Goal: Find specific page/section: Find specific page/section

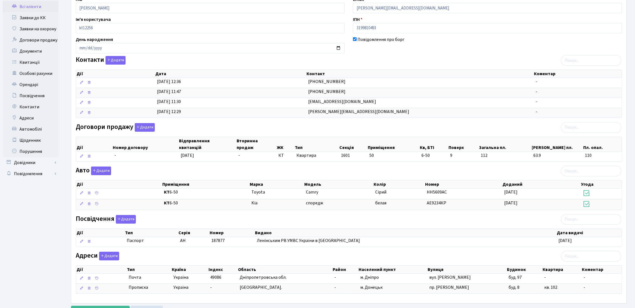
scroll to position [36, 0]
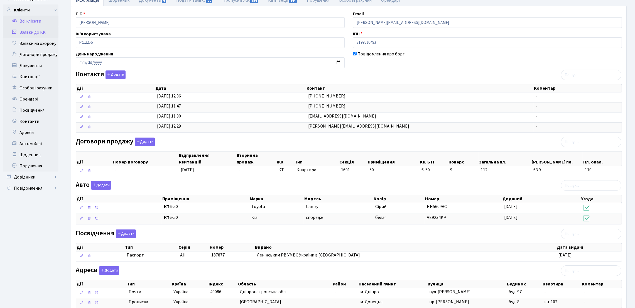
click at [25, 31] on link "Заявки до КК" at bounding box center [31, 32] width 56 height 11
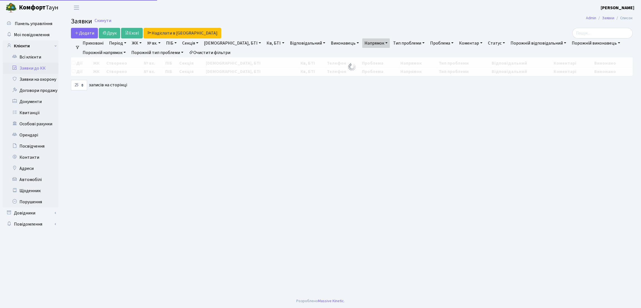
select select "25"
